Goal: Communication & Community: Ask a question

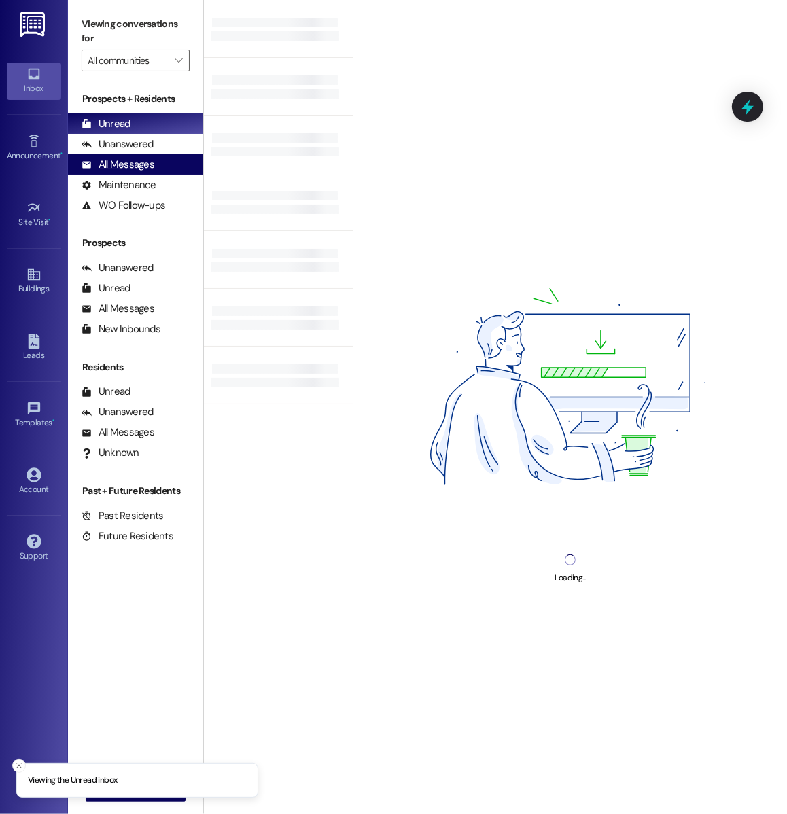
click at [177, 168] on div "All Messages (undefined)" at bounding box center [135, 164] width 135 height 20
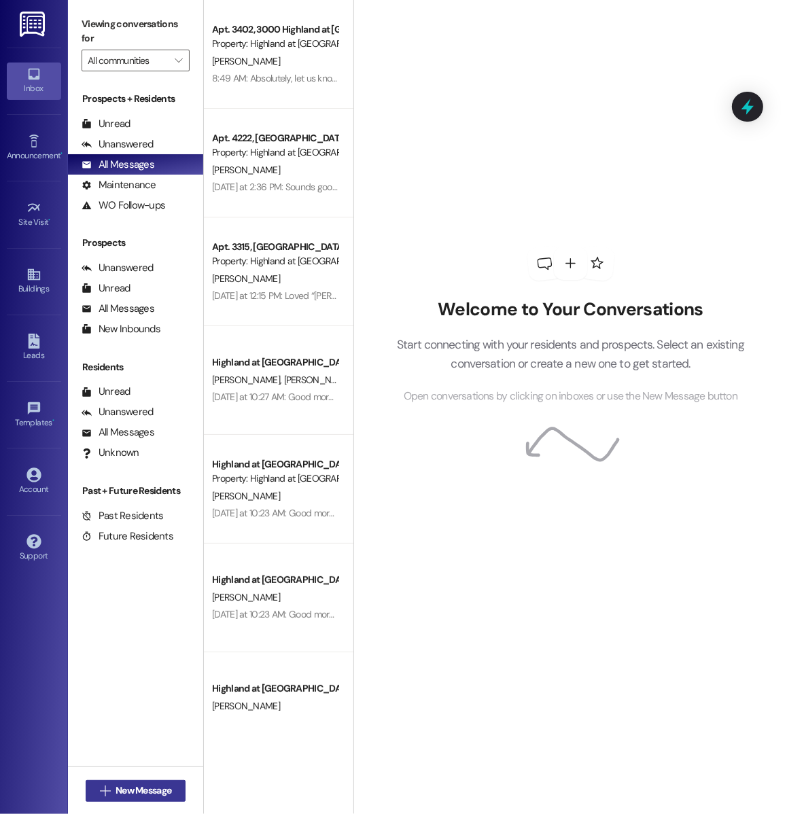
click at [119, 795] on span "New Message" at bounding box center [143, 790] width 56 height 14
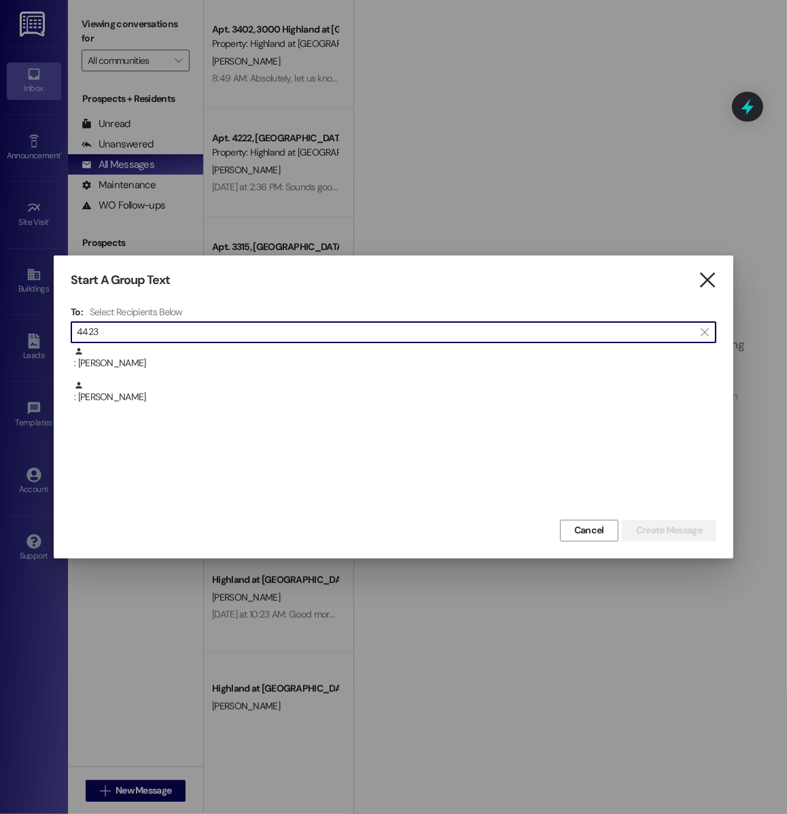
type input "4423"
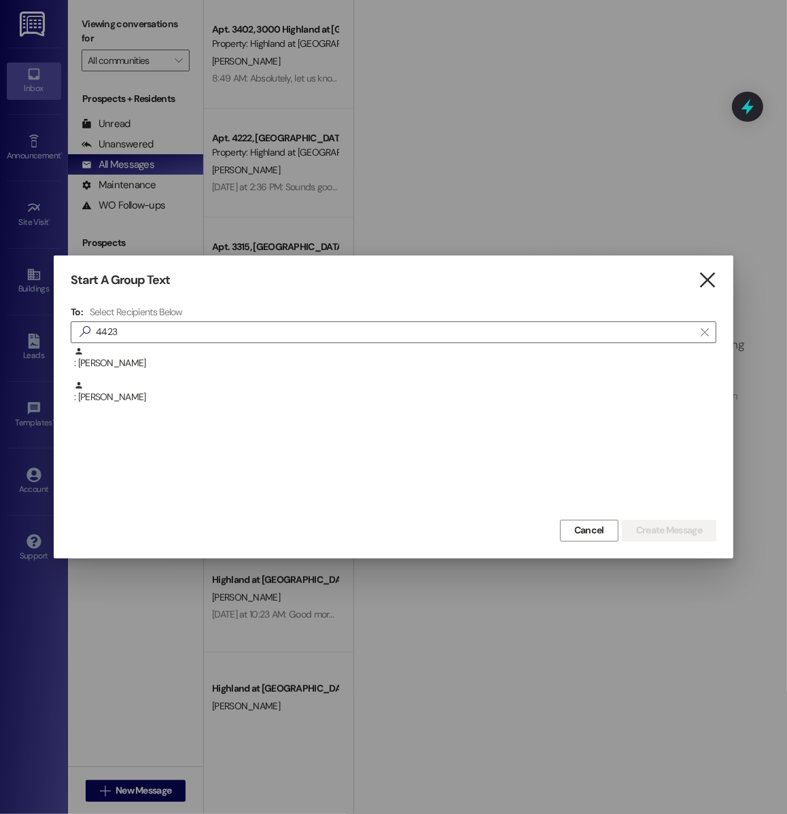
click at [704, 286] on icon "" at bounding box center [707, 280] width 18 height 14
